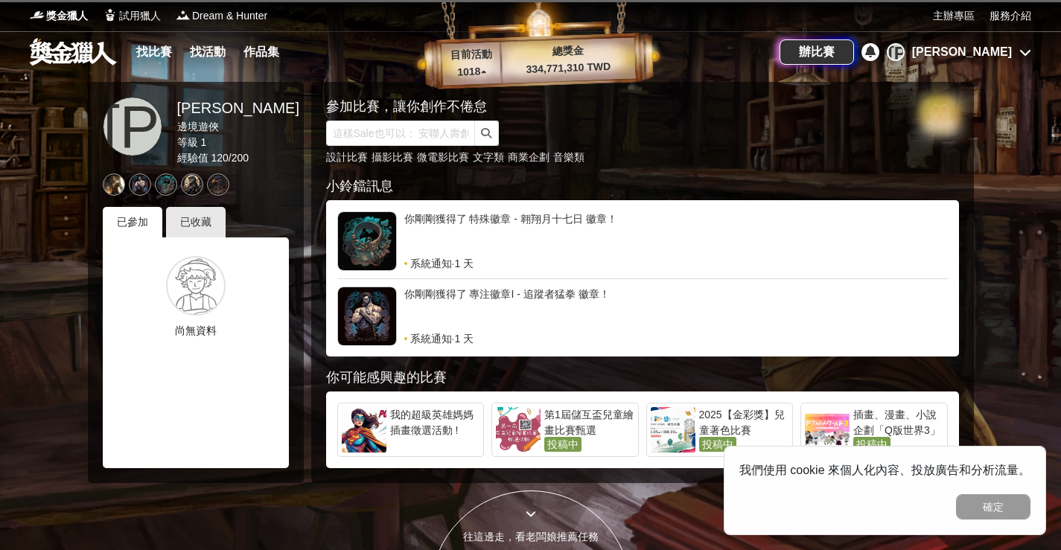
click at [969, 49] on div "[PERSON_NAME]" at bounding box center [959, 52] width 144 height 18
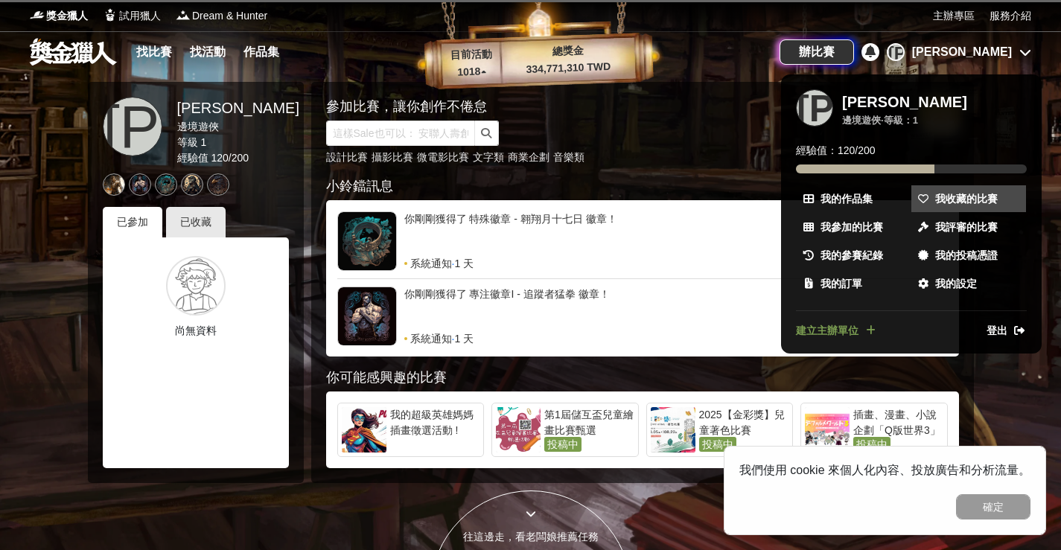
click at [955, 197] on span "我收藏的比賽" at bounding box center [966, 199] width 63 height 16
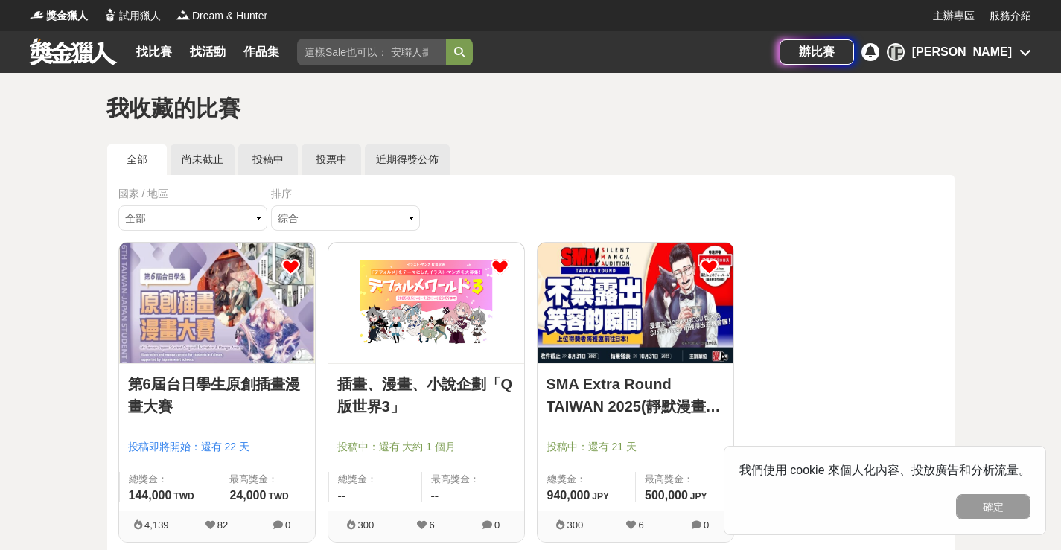
click at [244, 343] on img at bounding box center [217, 303] width 196 height 121
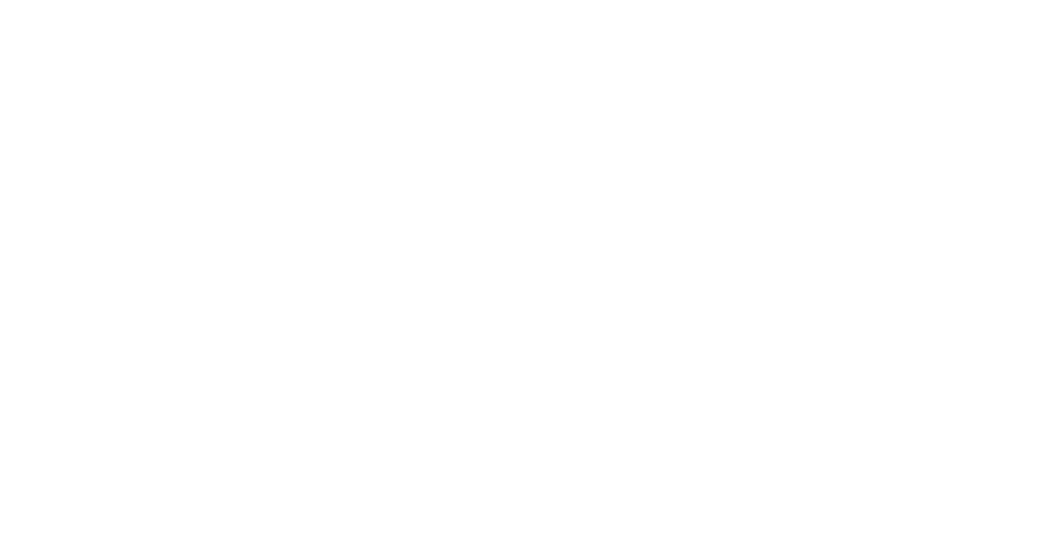
click at [244, 0] on html "獎金獵人 試用獵人 Dream & Hunter 主辦專區 服務介紹 找比賽 找活動 作品集 辦比賽 [PERSON_NAME] 我收藏的比賽 全部 尚未截止…" at bounding box center [530, 0] width 1061 height 0
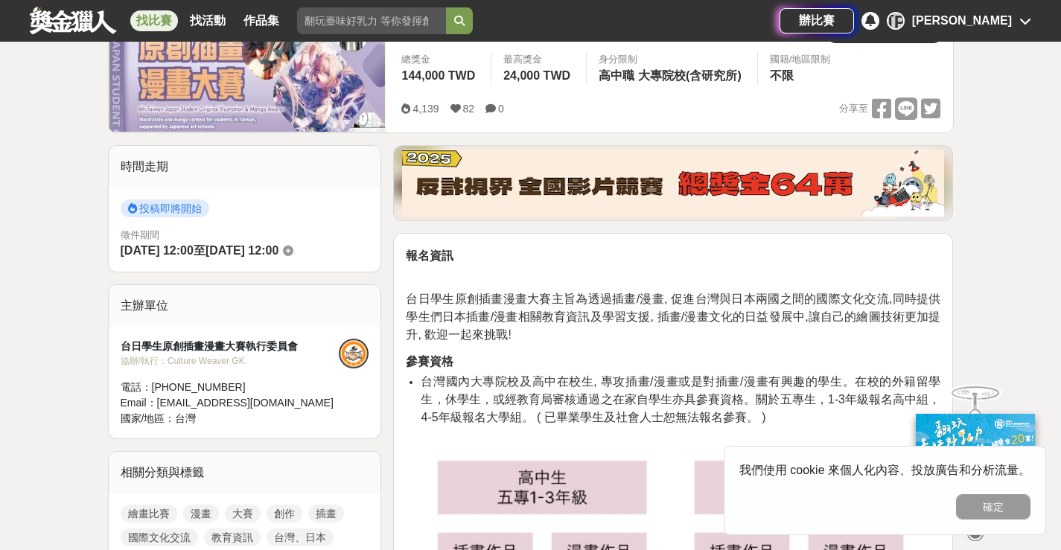
scroll to position [149, 0]
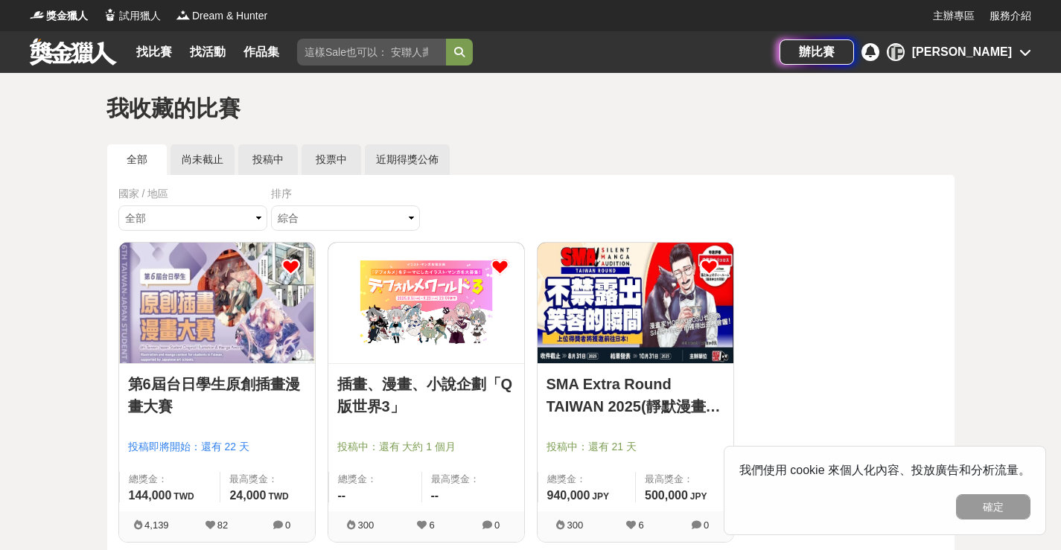
click at [453, 336] on img at bounding box center [426, 303] width 196 height 121
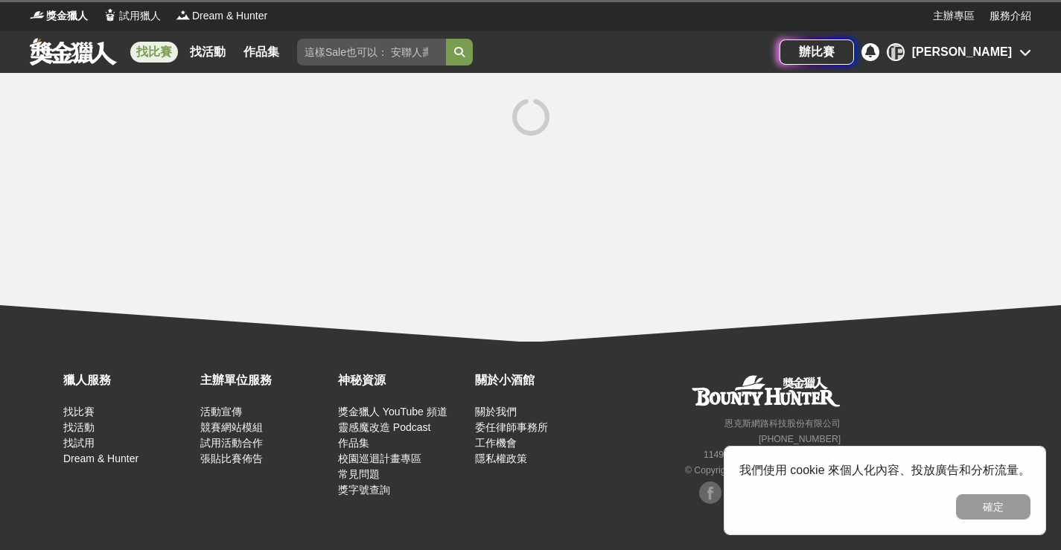
click at [453, 336] on div at bounding box center [530, 207] width 1061 height 269
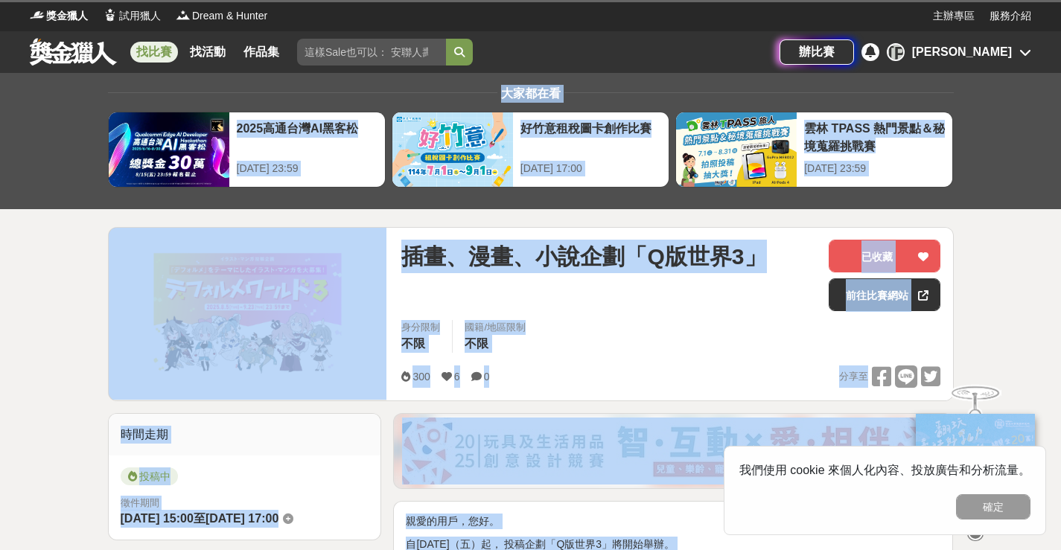
click at [704, 334] on div "身分限制 不限 國籍/地區限制 不限" at bounding box center [670, 341] width 563 height 42
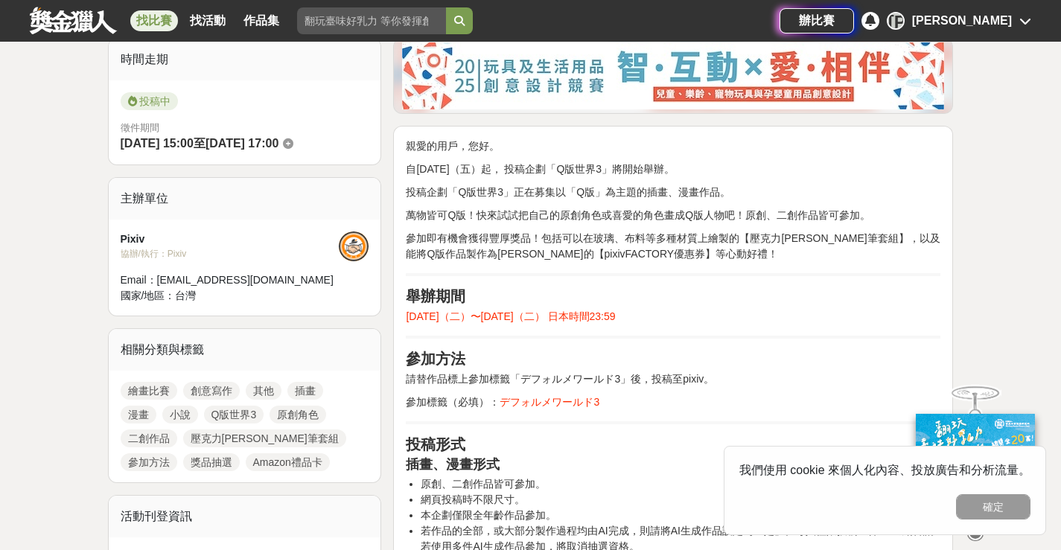
scroll to position [372, 0]
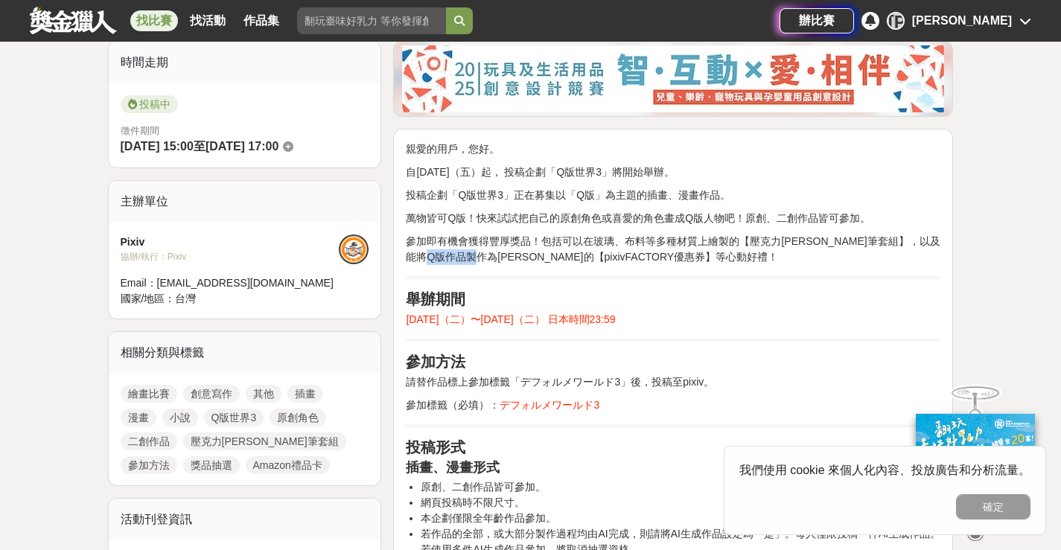
drag, startPoint x: 477, startPoint y: 258, endPoint x: 500, endPoint y: 259, distance: 23.9
click at [500, 259] on p "參加即有機會獲得豐厚獎品！包括可以在玻璃、布料等多種材質上繪製的【壓克力[PERSON_NAME]筆套組】，以及能將Q版作品製作為[PERSON_NAME]的…" at bounding box center [673, 249] width 535 height 31
copy p "pixiv"
